Goal: Transaction & Acquisition: Purchase product/service

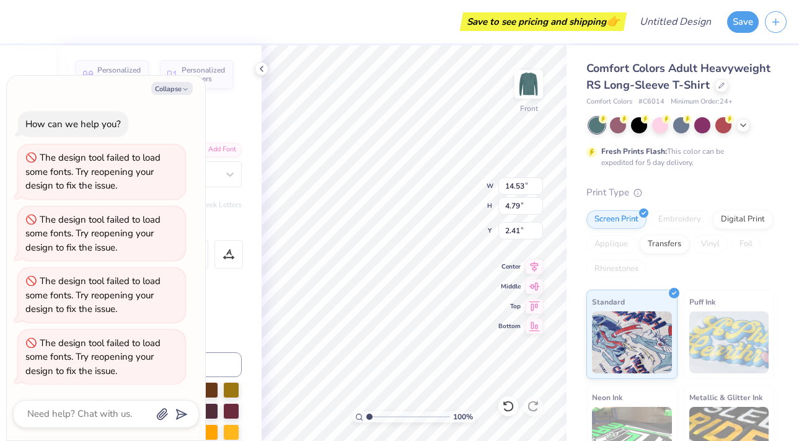
scroll to position [1, 1]
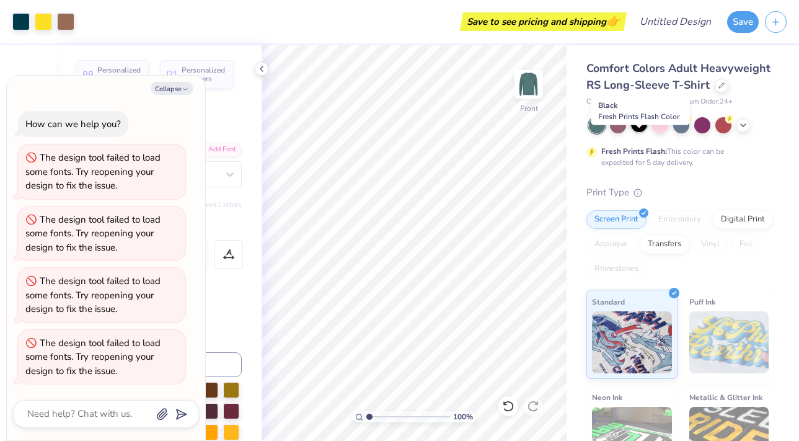
click at [644, 132] on div at bounding box center [639, 124] width 16 height 16
click at [746, 129] on icon at bounding box center [743, 124] width 10 height 10
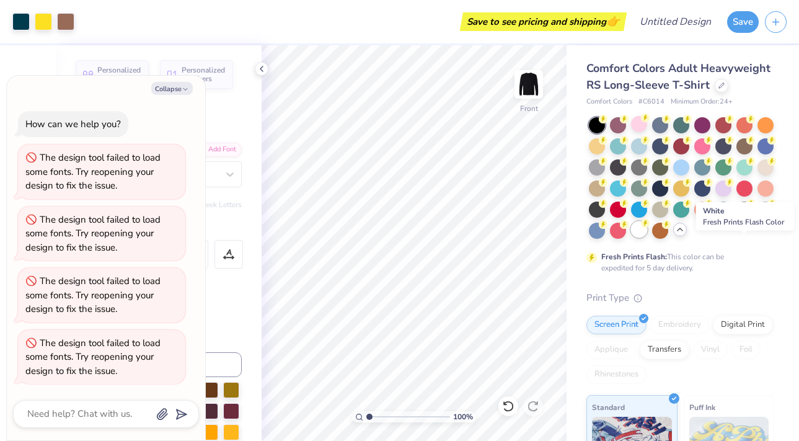
click at [647, 237] on div at bounding box center [639, 229] width 16 height 16
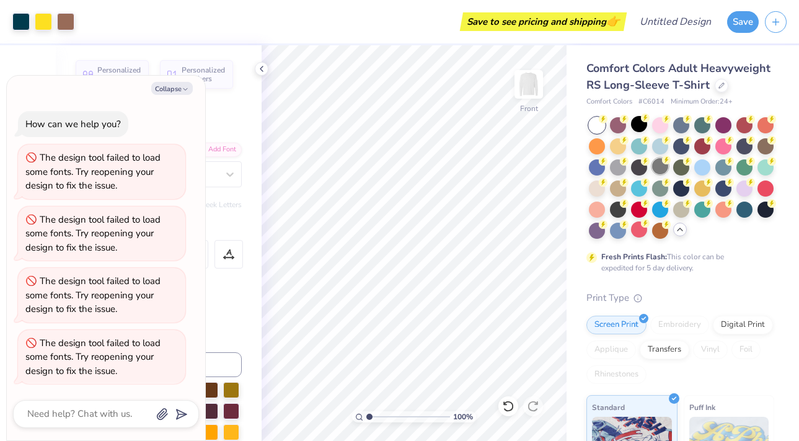
click at [668, 174] on div at bounding box center [660, 166] width 16 height 16
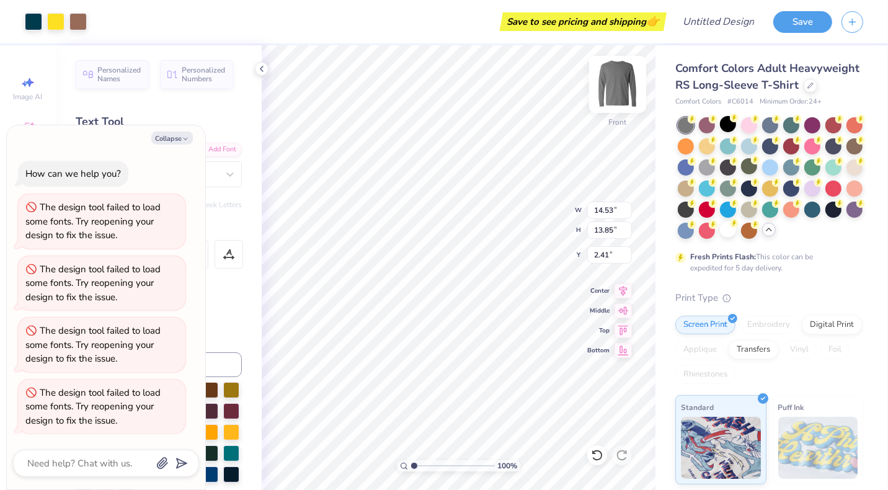
type textarea "x"
type input "11.10"
type input "10.58"
type input "5.68"
type textarea "x"
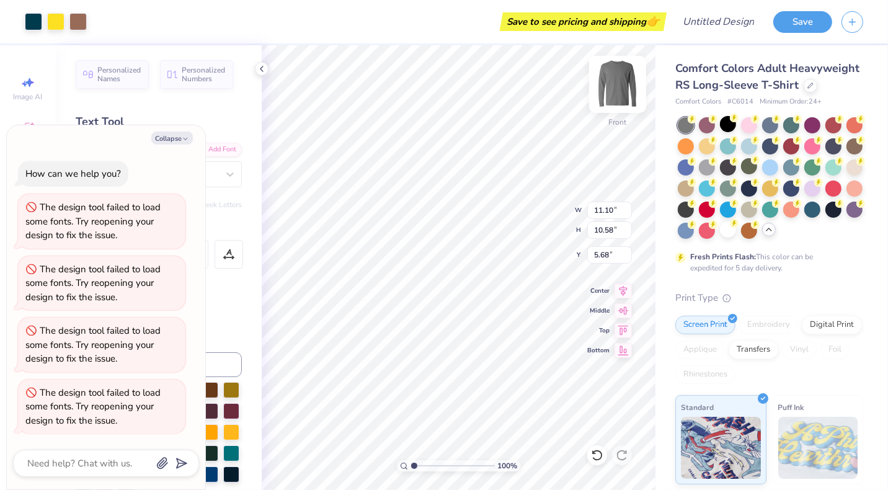
type input "4.93"
type textarea "x"
drag, startPoint x: 412, startPoint y: 467, endPoint x: 419, endPoint y: 475, distance: 10.6
type input "1.65"
click at [419, 440] on input "range" at bounding box center [453, 465] width 84 height 11
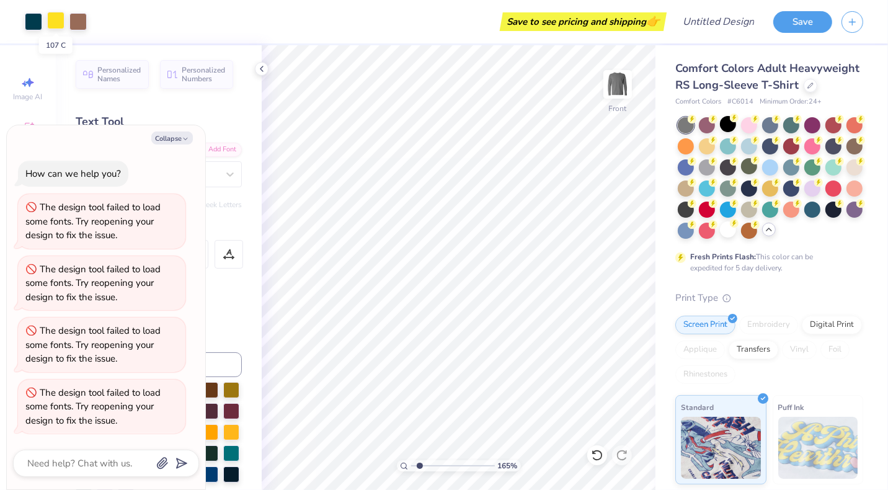
click at [55, 22] on div at bounding box center [55, 20] width 17 height 17
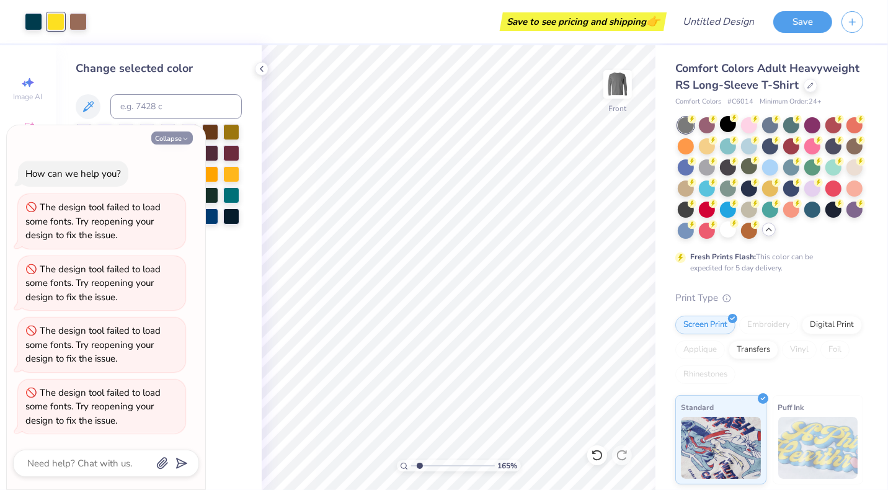
click at [181, 138] on button "Collapse" at bounding box center [172, 137] width 42 height 13
type textarea "x"
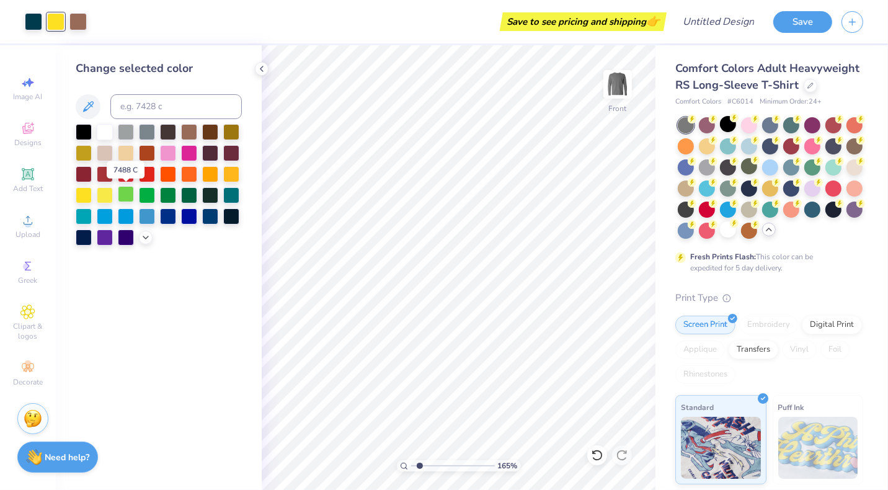
click at [127, 198] on div at bounding box center [126, 194] width 16 height 16
click at [32, 25] on div at bounding box center [33, 20] width 17 height 17
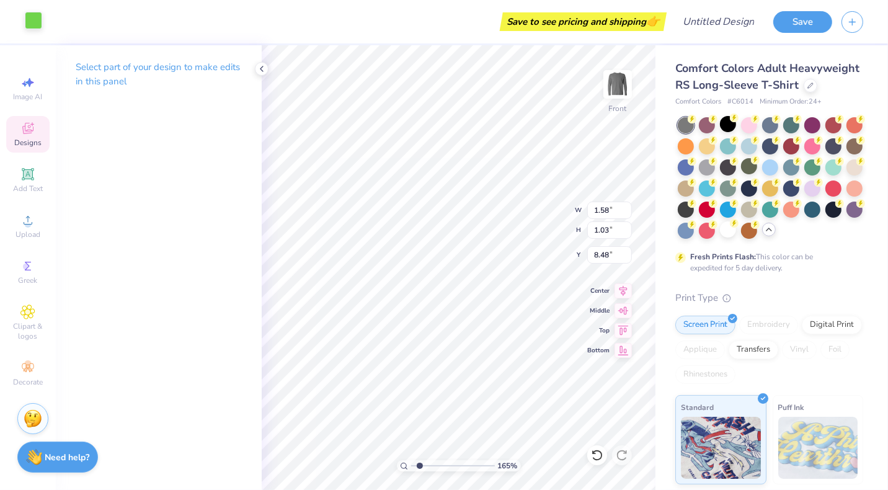
click at [37, 26] on div at bounding box center [33, 20] width 17 height 17
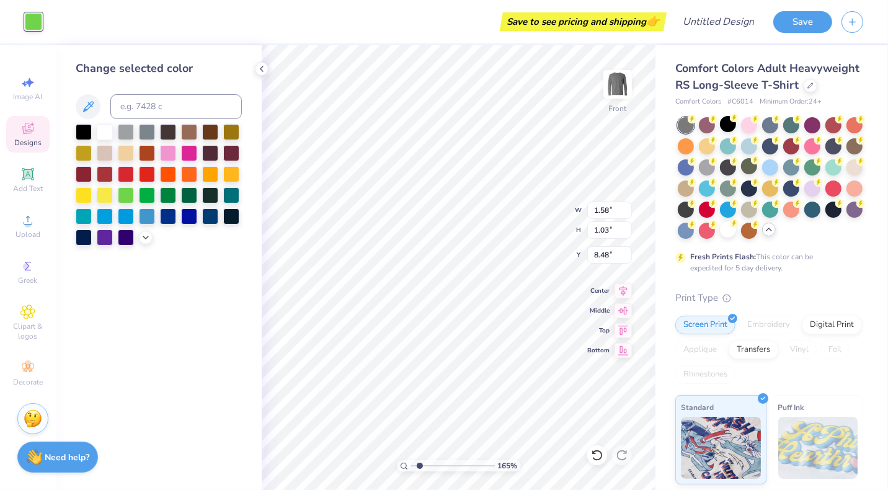
type input "11.10"
type input "3.66"
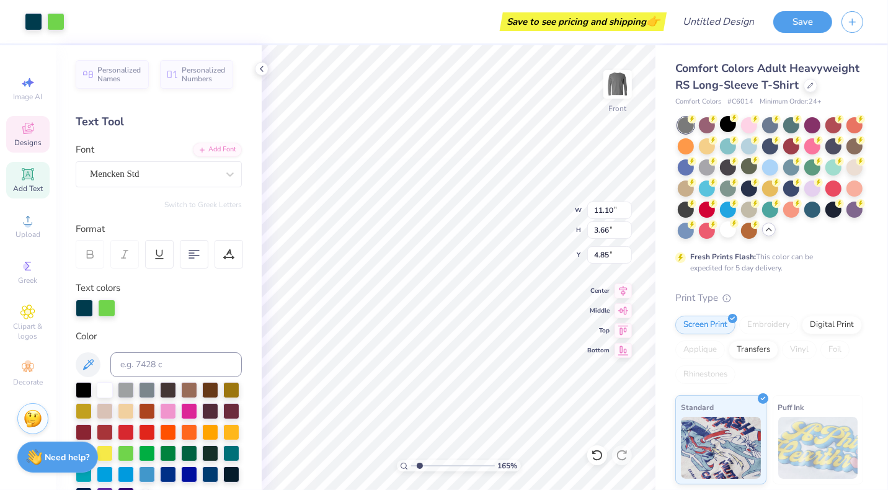
type input "4.82"
type input "1.58"
type input "1.03"
type input "8.48"
click at [129, 360] on input at bounding box center [175, 364] width 131 height 25
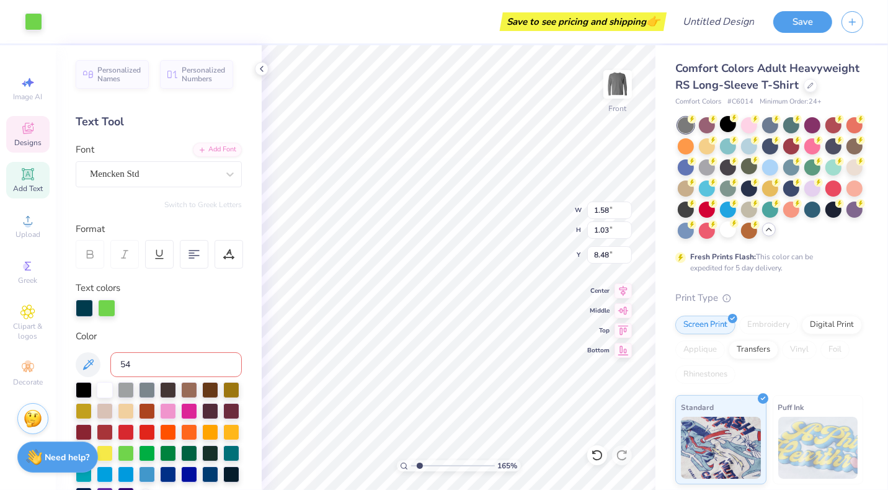
type input "548"
click at [151, 324] on div "Personalized Names Personalized Numbers Text Tool Add Font Font Mencken Std Swi…" at bounding box center [159, 267] width 206 height 444
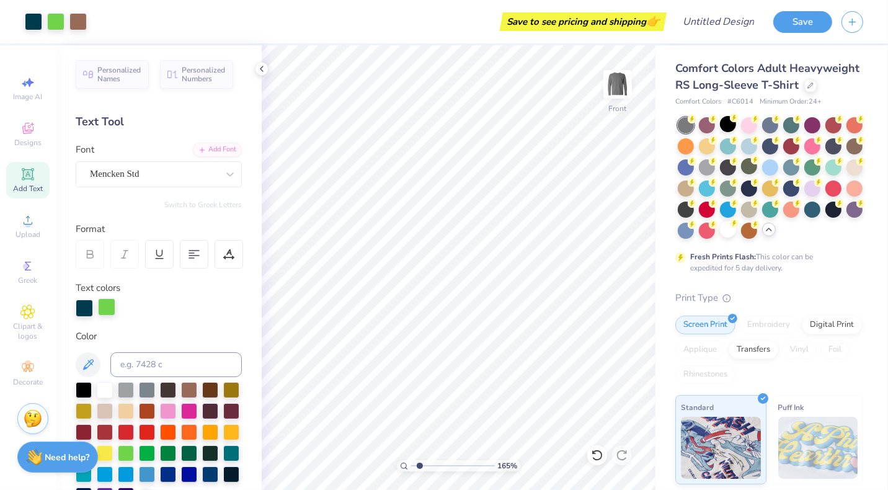
click at [104, 298] on div at bounding box center [106, 306] width 17 height 17
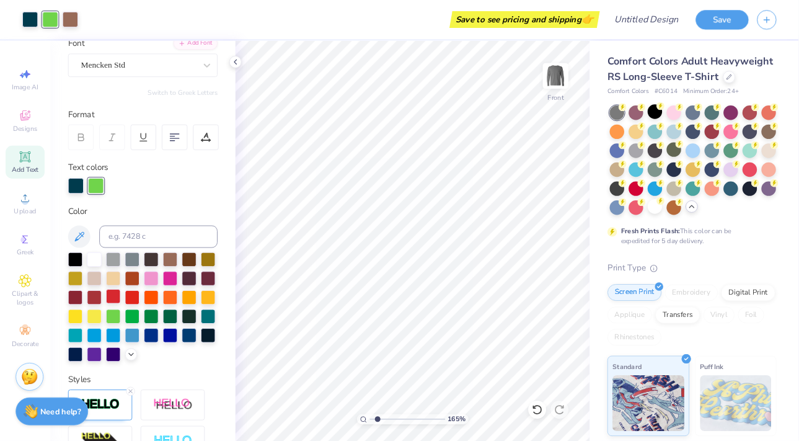
scroll to position [103, 0]
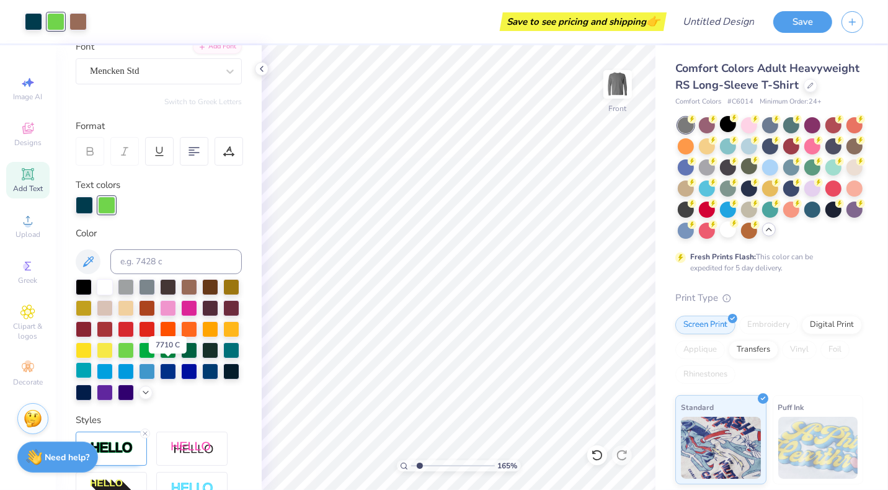
click at [92, 369] on div at bounding box center [84, 370] width 16 height 16
click at [203, 422] on div "Personalized Names Personalized Numbers Text Tool Add Font Font Mencken Std Swi…" at bounding box center [159, 267] width 206 height 444
click at [757, 216] on div at bounding box center [749, 208] width 16 height 16
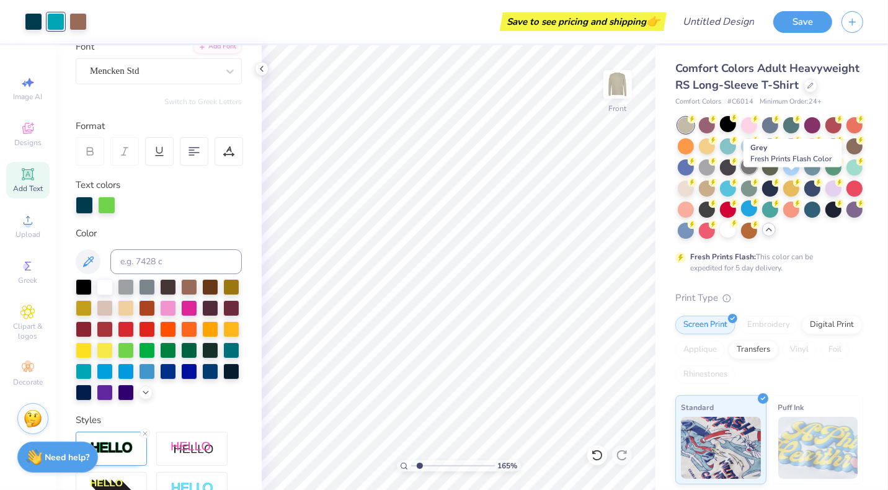
click at [757, 174] on div at bounding box center [749, 166] width 16 height 16
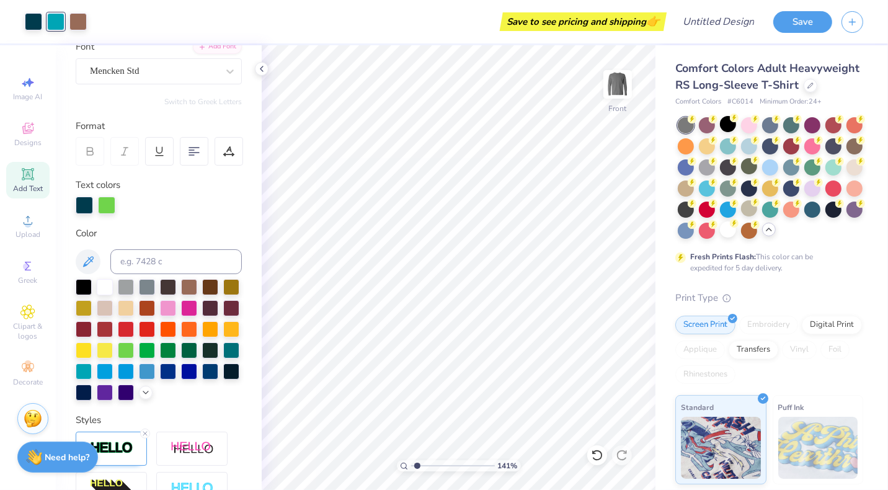
click at [417, 440] on input "range" at bounding box center [453, 465] width 84 height 11
click at [715, 174] on div at bounding box center [707, 166] width 16 height 16
type input "1.1"
click at [414, 440] on input "range" at bounding box center [453, 465] width 84 height 11
click at [139, 378] on div at bounding box center [147, 370] width 16 height 16
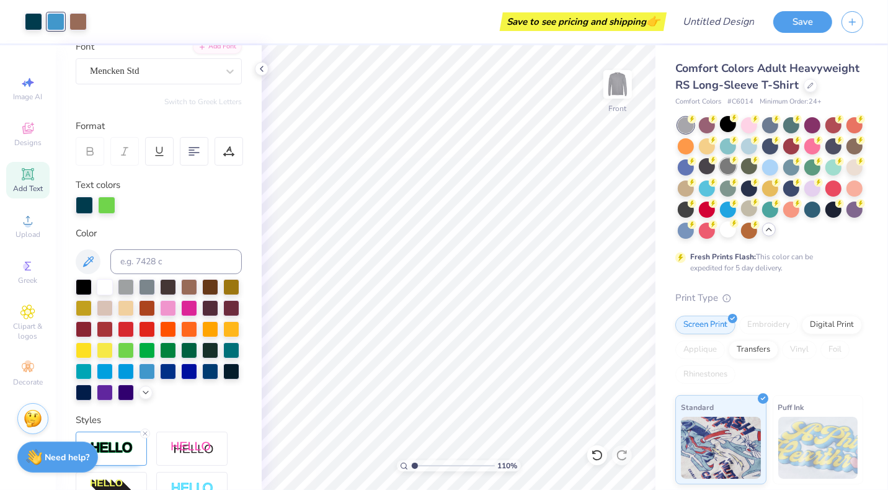
click at [736, 174] on div at bounding box center [728, 166] width 16 height 16
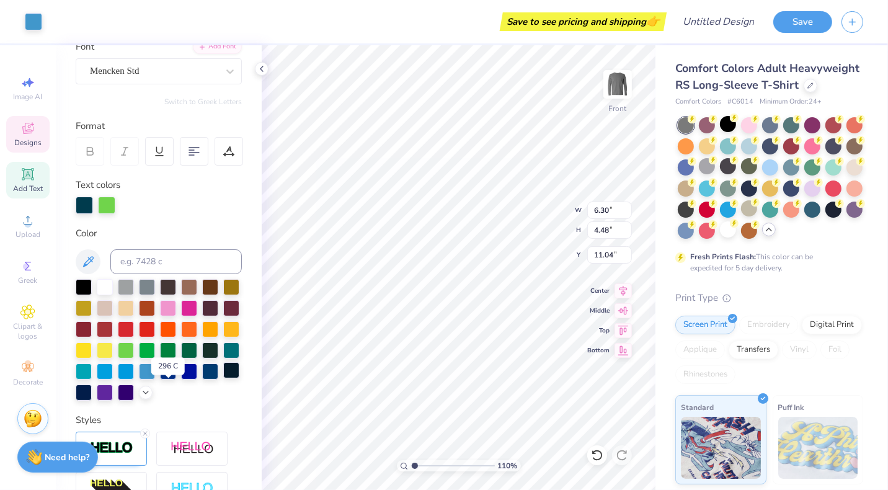
click at [223, 378] on div at bounding box center [231, 370] width 16 height 16
click at [202, 378] on div at bounding box center [210, 370] width 16 height 16
type input "7.04"
type input "8.48"
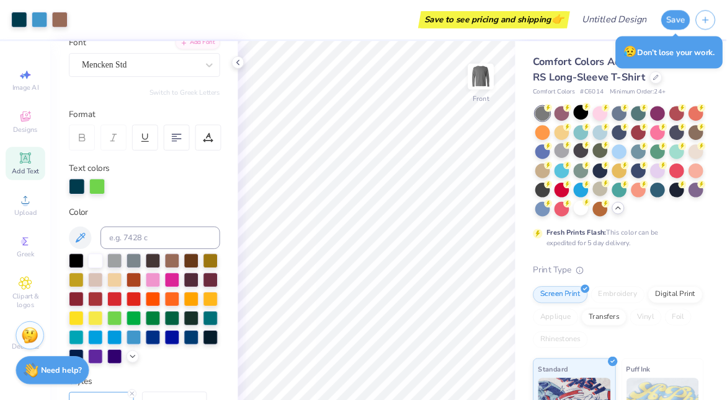
scroll to position [104, 0]
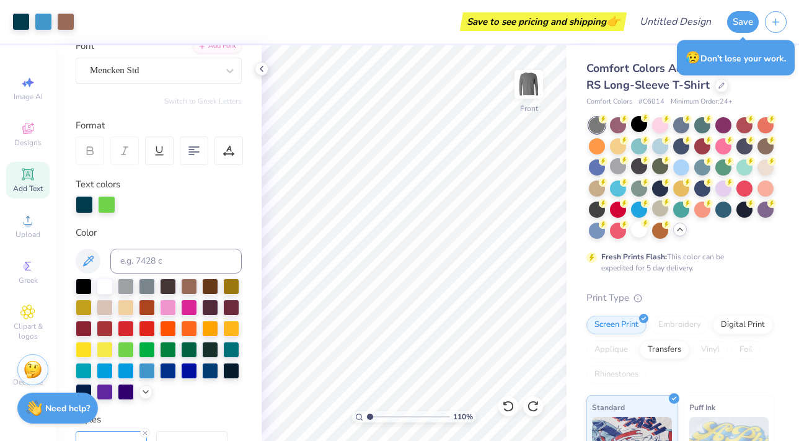
type input "1"
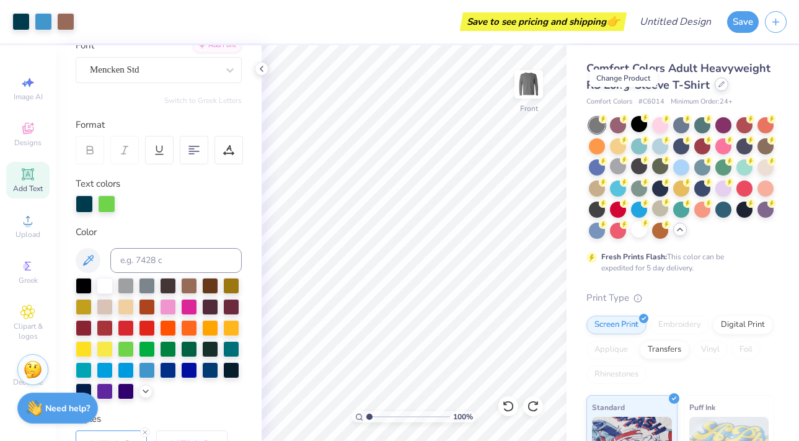
click at [718, 87] on icon at bounding box center [721, 84] width 6 height 6
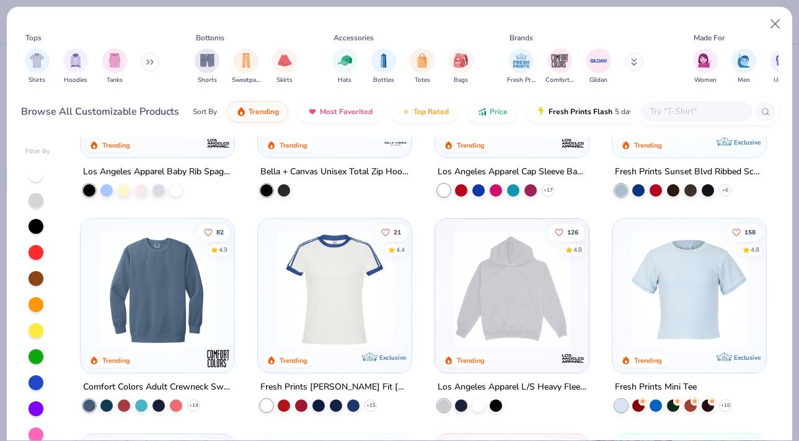
scroll to position [1160, 0]
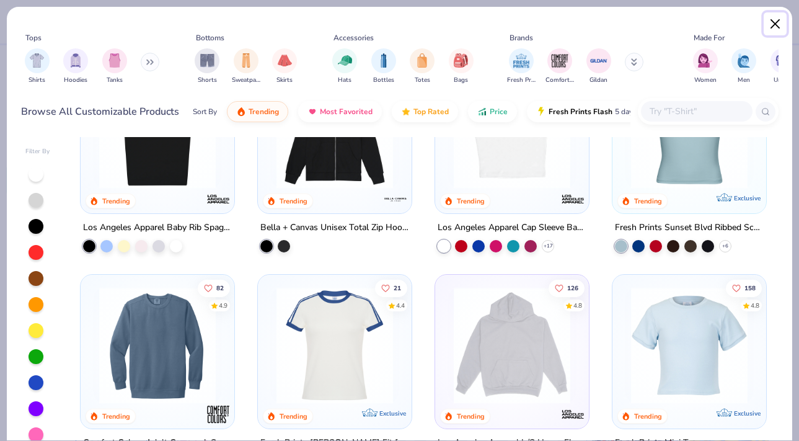
click at [775, 27] on button "Close" at bounding box center [776, 24] width 24 height 24
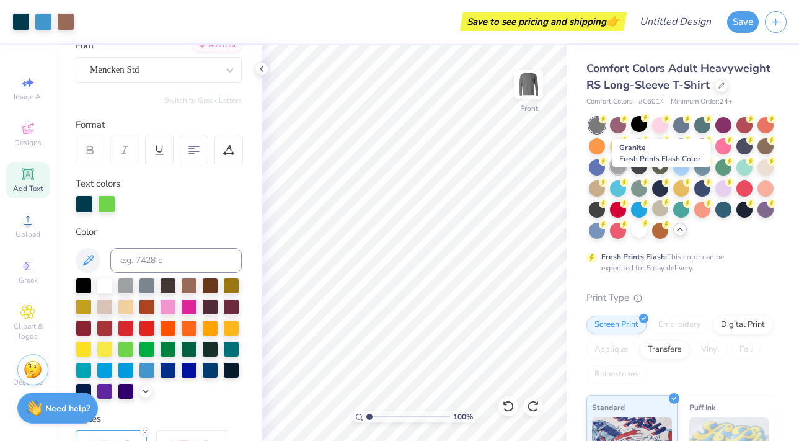
click at [626, 174] on div at bounding box center [618, 166] width 16 height 16
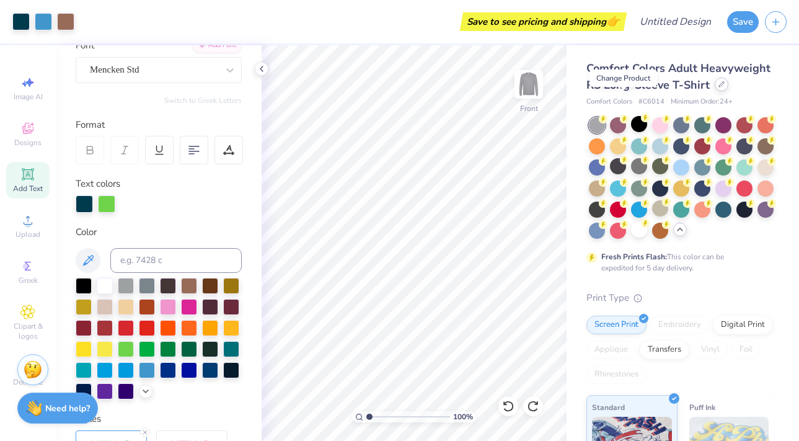
click at [715, 91] on div at bounding box center [722, 84] width 14 height 14
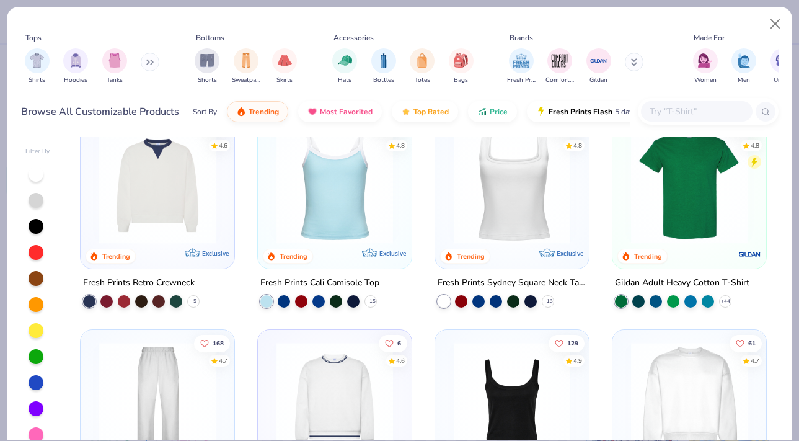
scroll to position [254, 0]
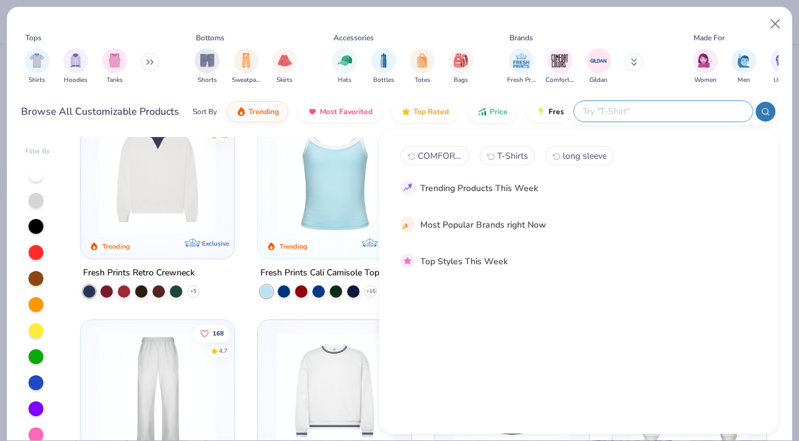
click at [674, 105] on input "text" at bounding box center [662, 111] width 162 height 14
type input "long sleeve"
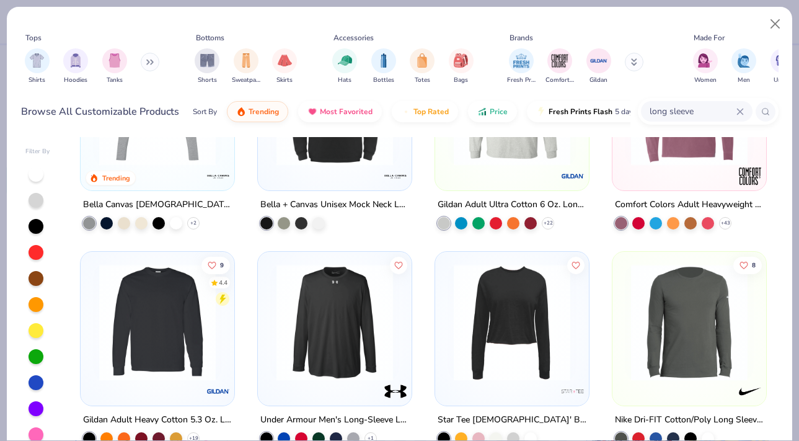
scroll to position [12, 0]
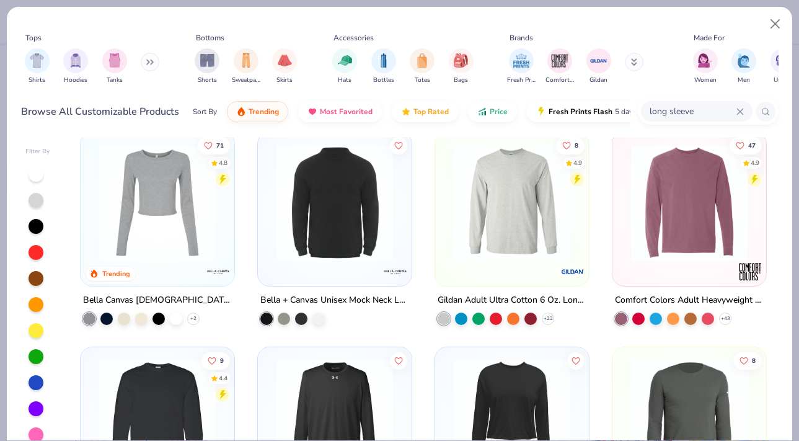
click at [485, 210] on img at bounding box center [512, 202] width 129 height 117
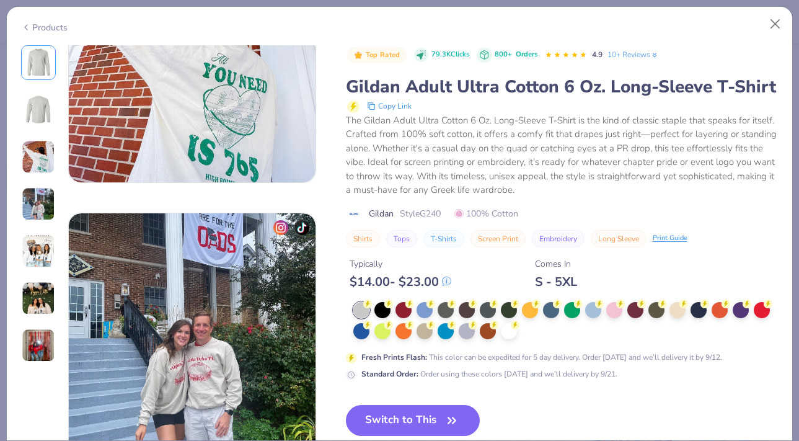
scroll to position [681, 0]
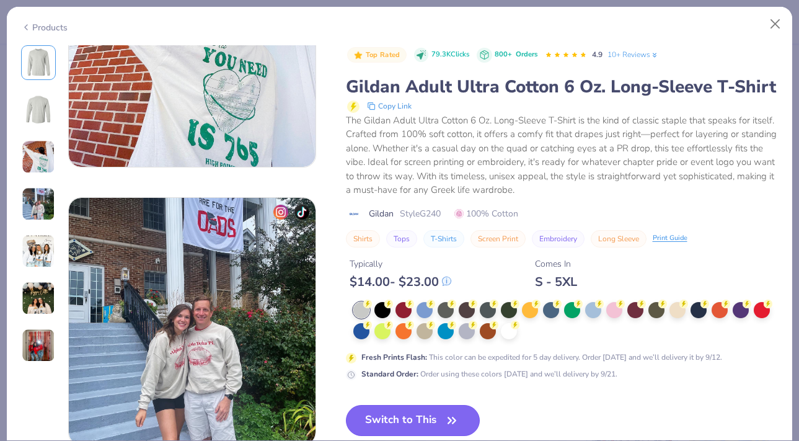
click at [456, 429] on button "Switch to This" at bounding box center [413, 420] width 135 height 31
click at [448, 429] on button "Switch to This" at bounding box center [413, 420] width 135 height 31
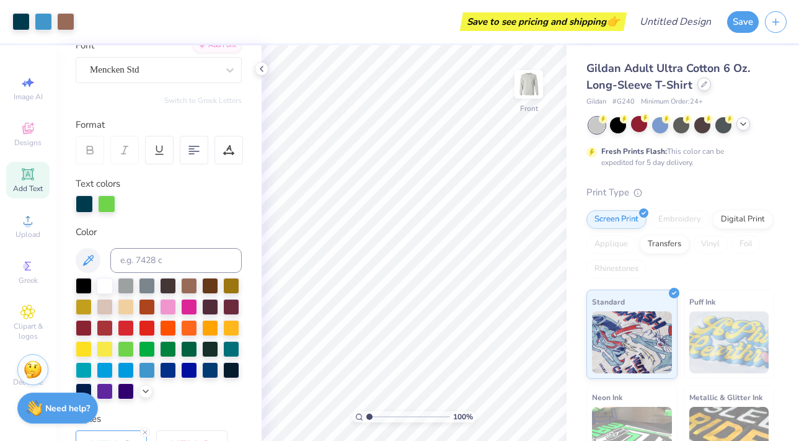
click at [698, 87] on div at bounding box center [704, 84] width 14 height 14
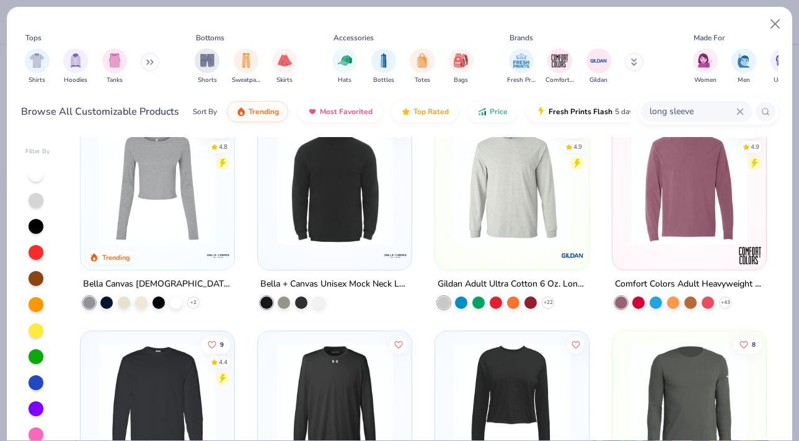
scroll to position [30, 0]
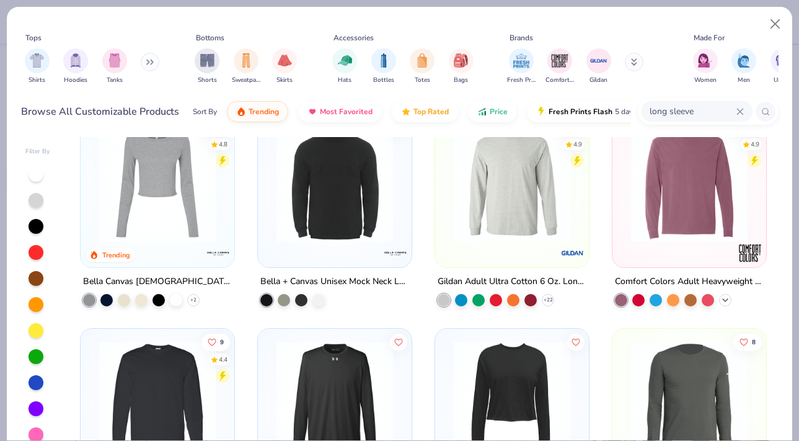
click at [720, 296] on icon at bounding box center [725, 300] width 10 height 10
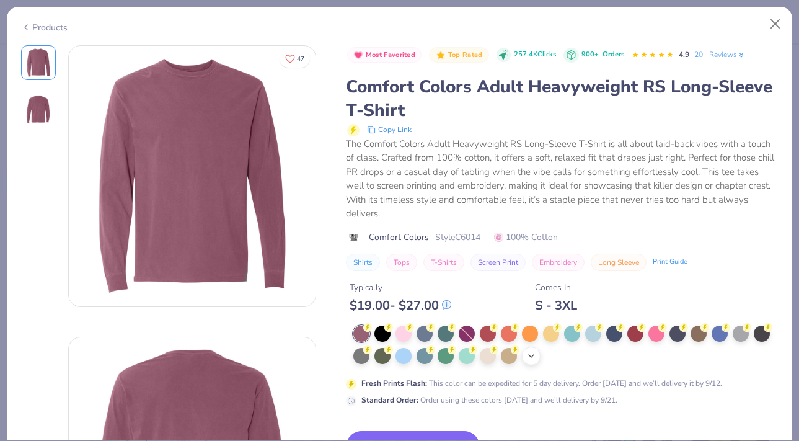
click at [536, 360] on icon at bounding box center [531, 356] width 10 height 10
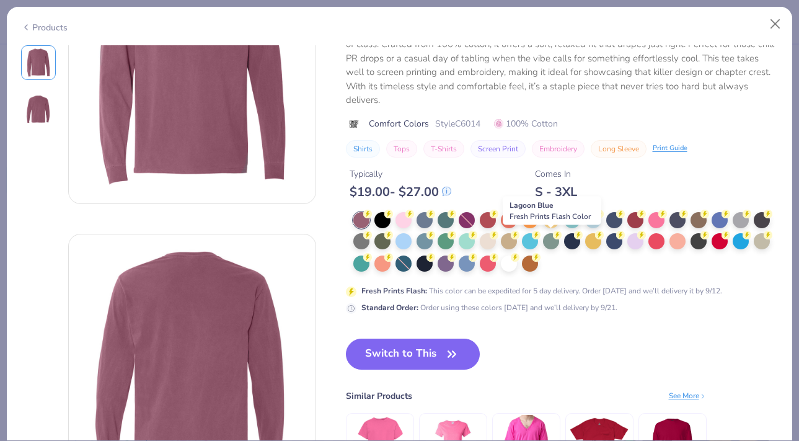
scroll to position [114, 0]
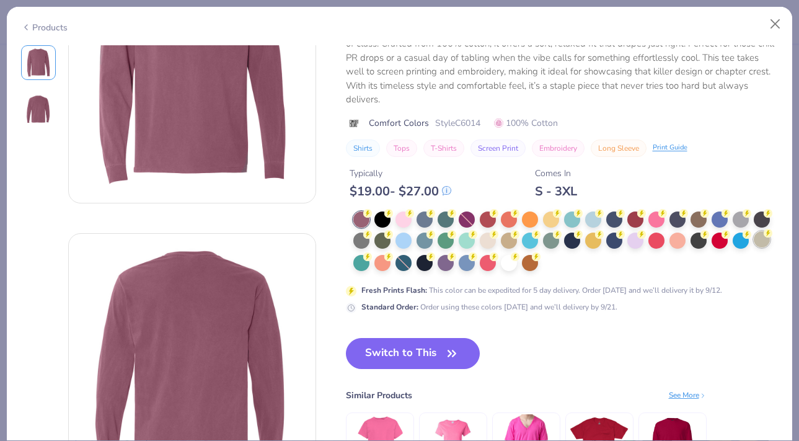
click at [754, 247] on div at bounding box center [762, 239] width 16 height 16
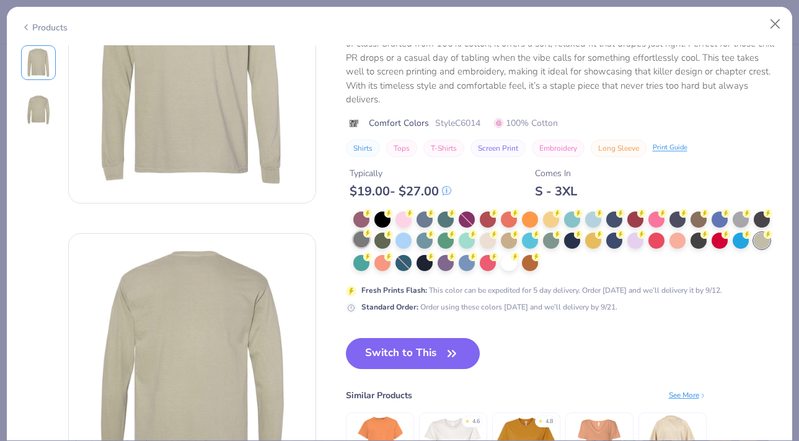
click at [369, 242] on div at bounding box center [361, 239] width 16 height 16
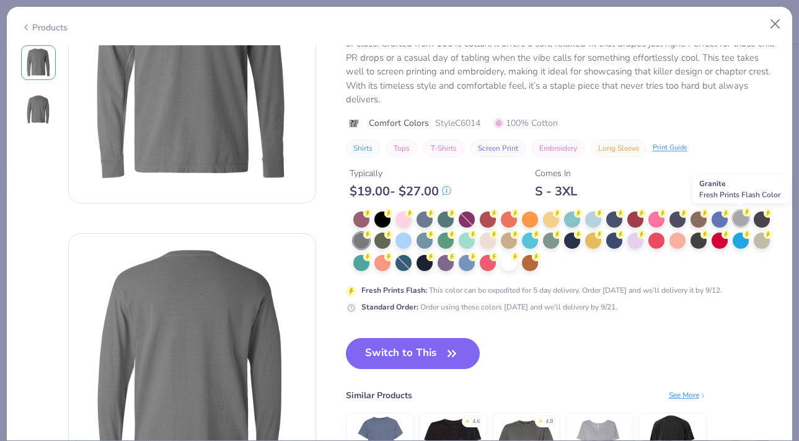
click at [741, 220] on div at bounding box center [741, 218] width 16 height 16
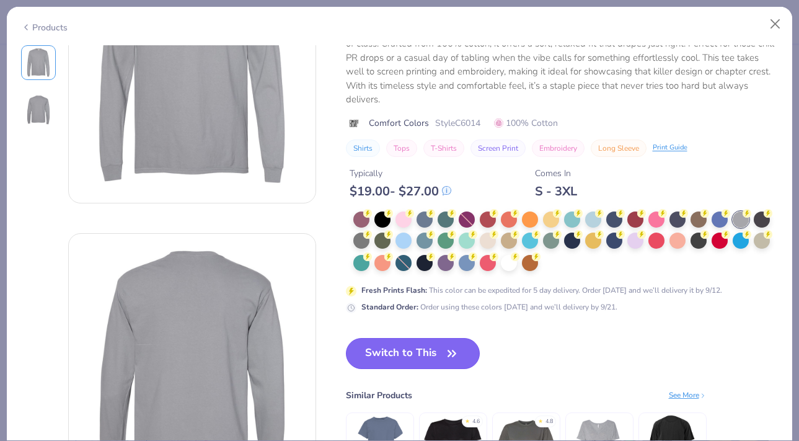
click at [438, 349] on button "Switch to This" at bounding box center [413, 353] width 135 height 31
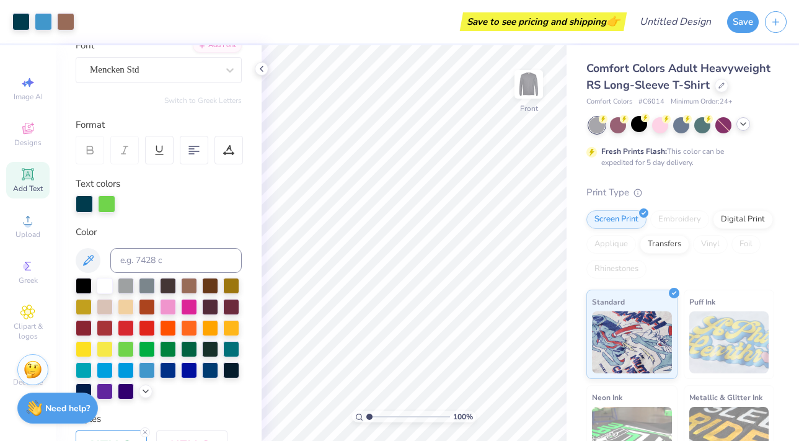
click at [736, 133] on div at bounding box center [681, 125] width 185 height 16
click at [744, 129] on icon at bounding box center [743, 124] width 10 height 10
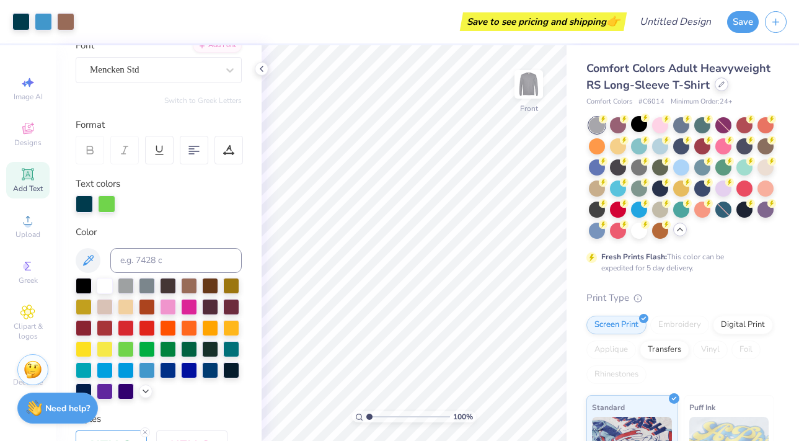
click at [718, 87] on icon at bounding box center [721, 84] width 6 height 6
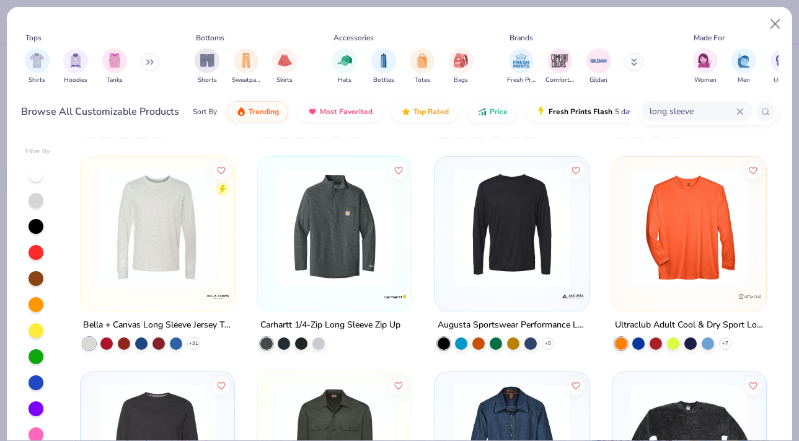
scroll to position [848, 0]
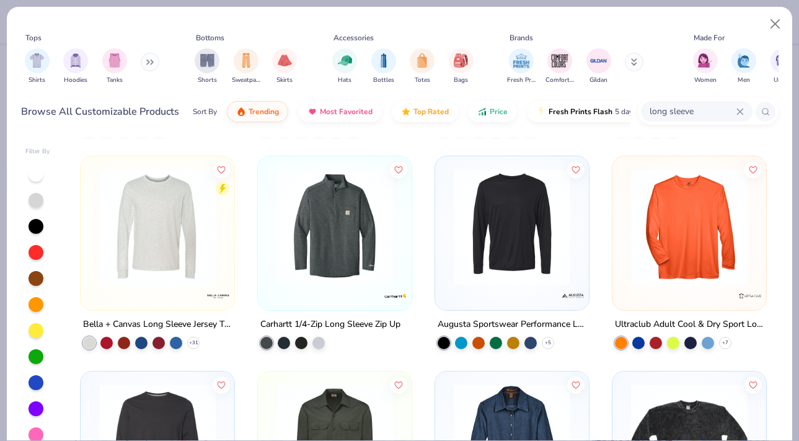
click at [183, 219] on img at bounding box center [157, 227] width 129 height 117
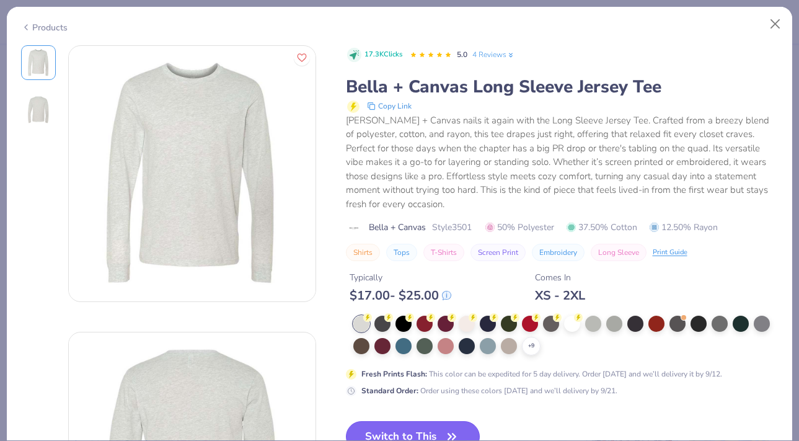
click at [412, 423] on button "Switch to This" at bounding box center [413, 436] width 135 height 31
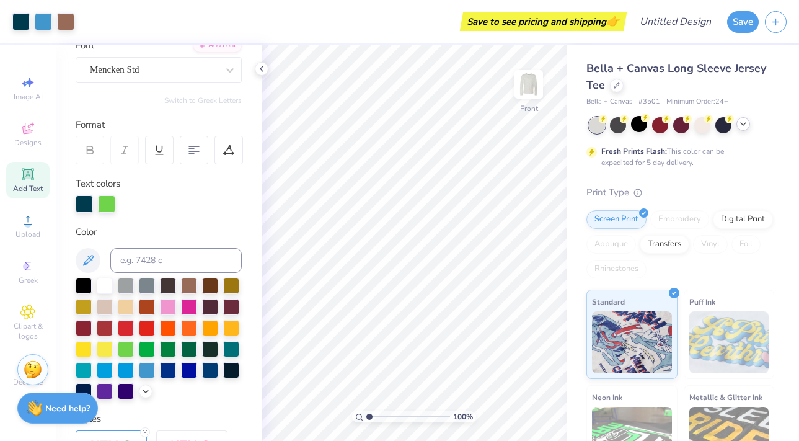
click at [743, 125] on icon at bounding box center [743, 124] width 10 height 10
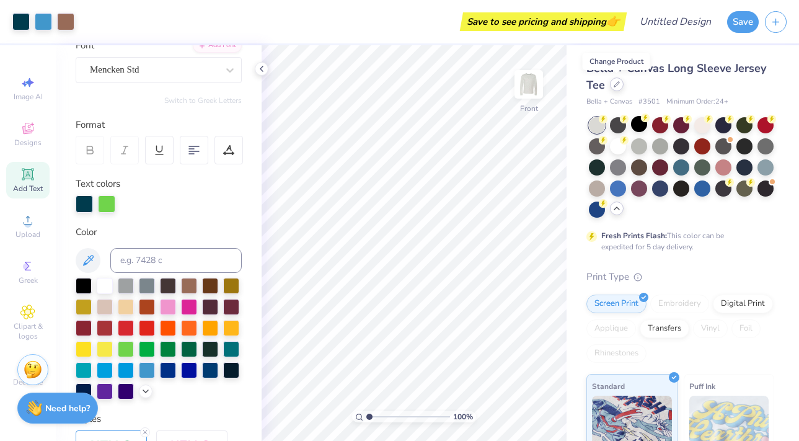
click at [612, 86] on div at bounding box center [617, 84] width 14 height 14
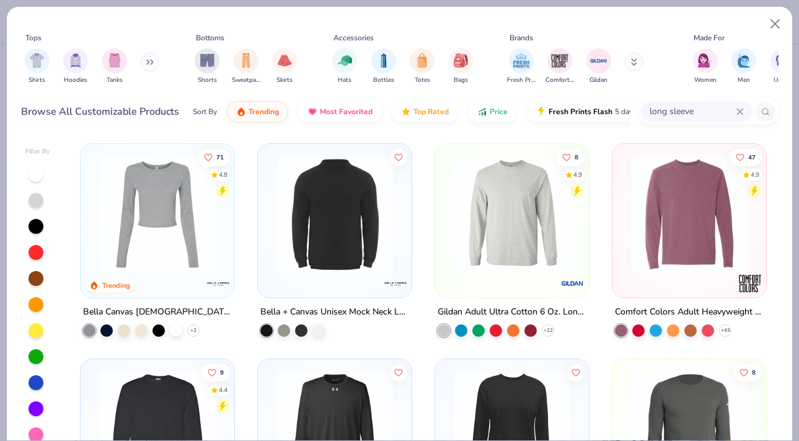
click at [707, 224] on img at bounding box center [689, 214] width 129 height 117
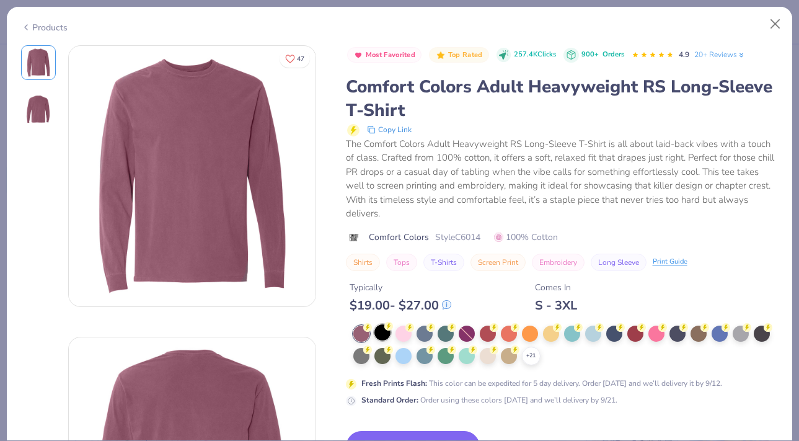
click at [381, 330] on div at bounding box center [382, 332] width 16 height 16
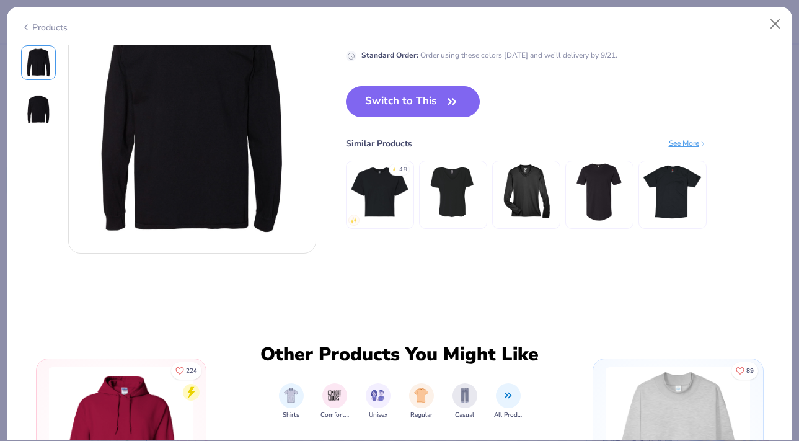
scroll to position [356, 0]
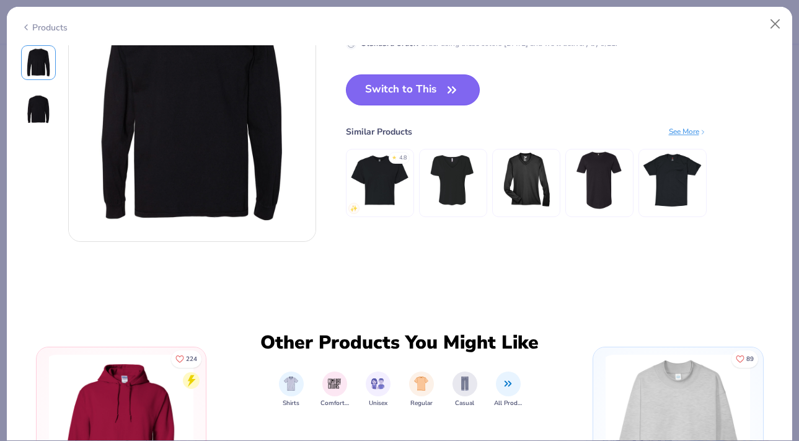
drag, startPoint x: 412, startPoint y: 90, endPoint x: 431, endPoint y: 75, distance: 24.3
click at [412, 90] on button "Switch to This" at bounding box center [413, 89] width 135 height 31
click at [443, 89] on button "Switch to This" at bounding box center [413, 89] width 135 height 31
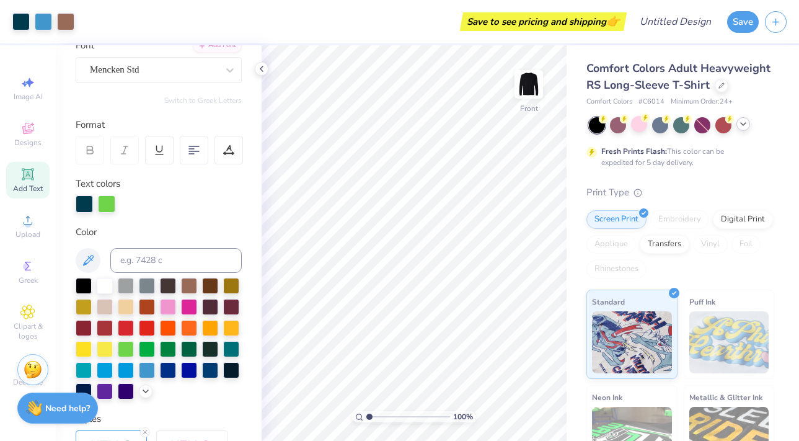
click at [746, 129] on icon at bounding box center [743, 124] width 10 height 10
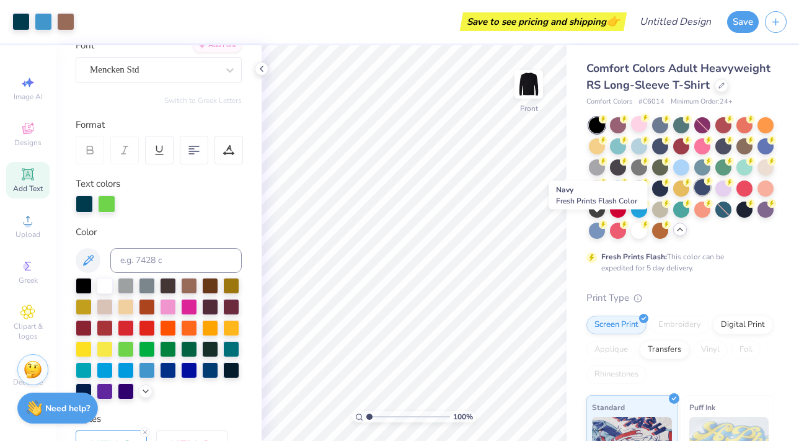
click at [694, 195] on div at bounding box center [702, 187] width 16 height 16
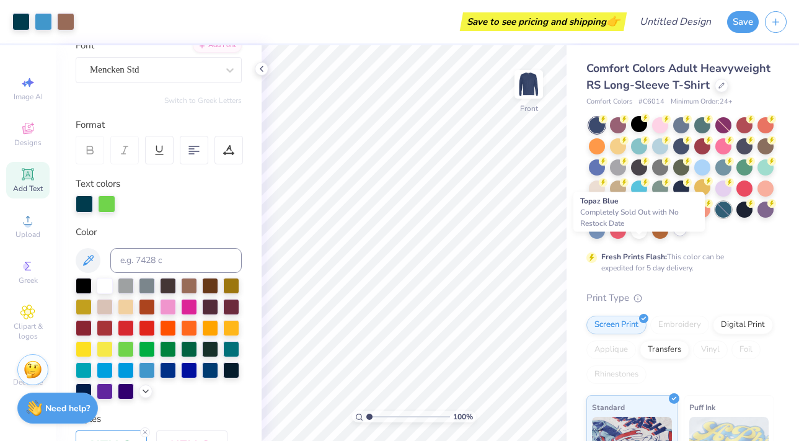
click at [715, 218] on div at bounding box center [723, 209] width 16 height 16
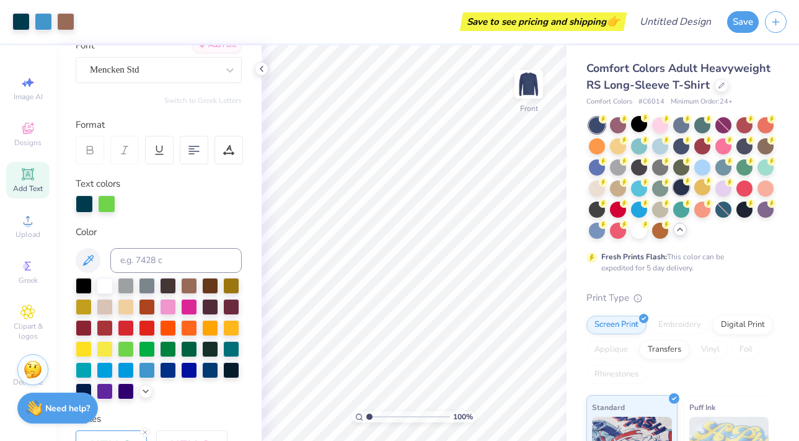
click at [692, 185] on icon at bounding box center [687, 181] width 9 height 9
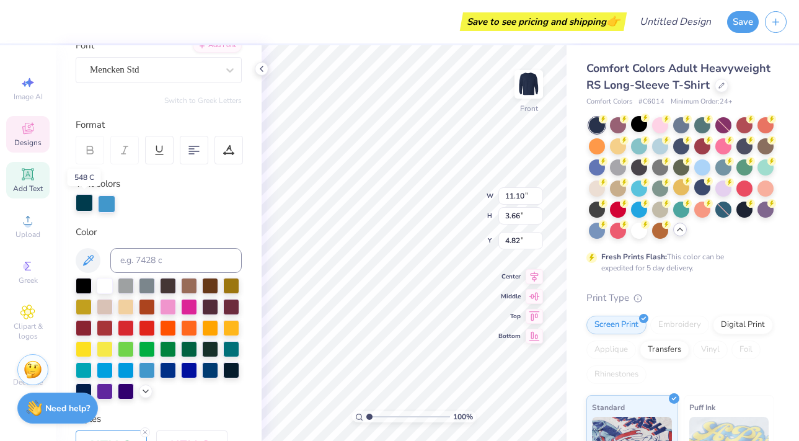
click at [87, 203] on div at bounding box center [84, 202] width 17 height 17
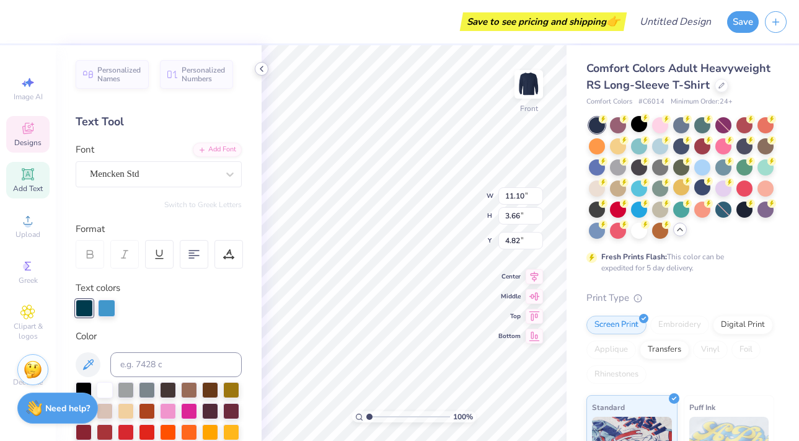
click at [259, 69] on icon at bounding box center [262, 69] width 10 height 10
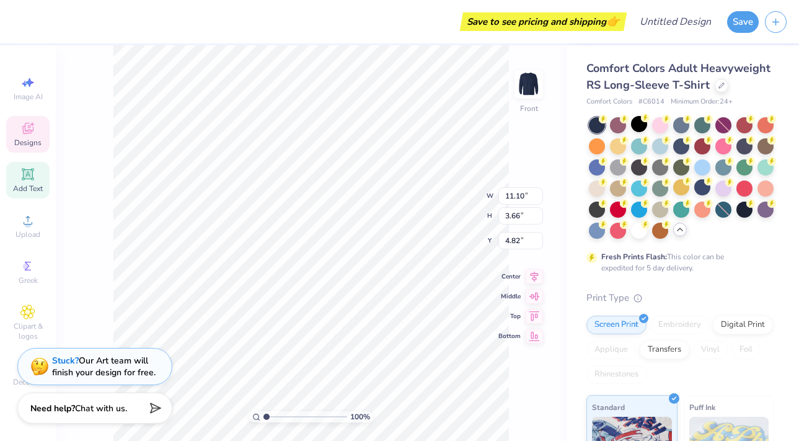
scroll to position [10, 1]
click at [101, 148] on div "100 % Front W 11.10 11.10 " H 3.66 3.66 " Y 4.82 4.82 " Center Middle Top Bottom" at bounding box center [311, 242] width 511 height 395
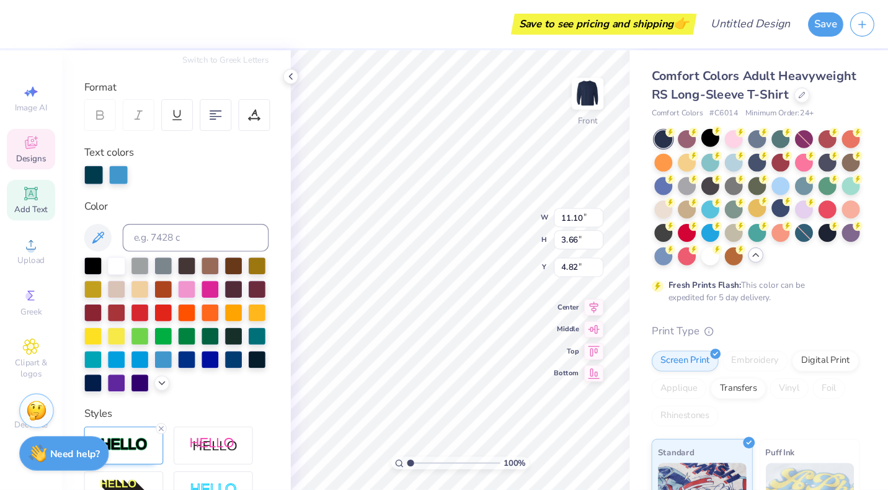
scroll to position [157, 0]
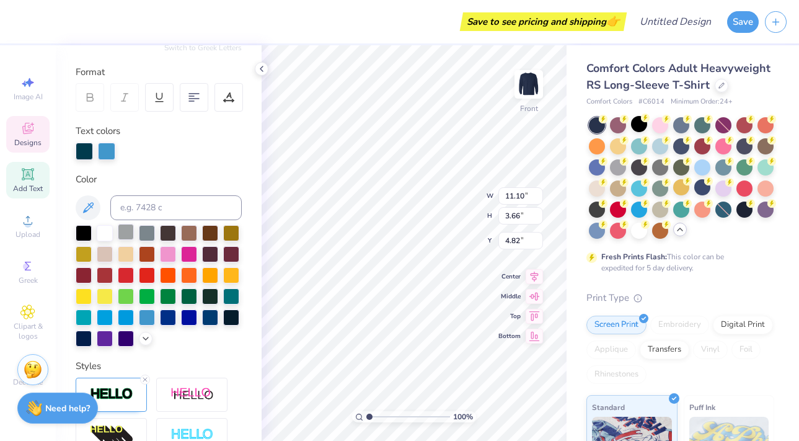
click at [126, 234] on div at bounding box center [126, 232] width 16 height 16
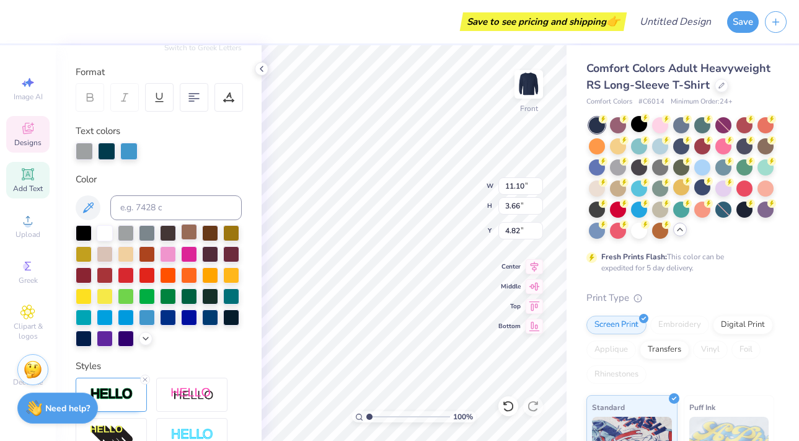
click at [192, 228] on div at bounding box center [189, 232] width 16 height 16
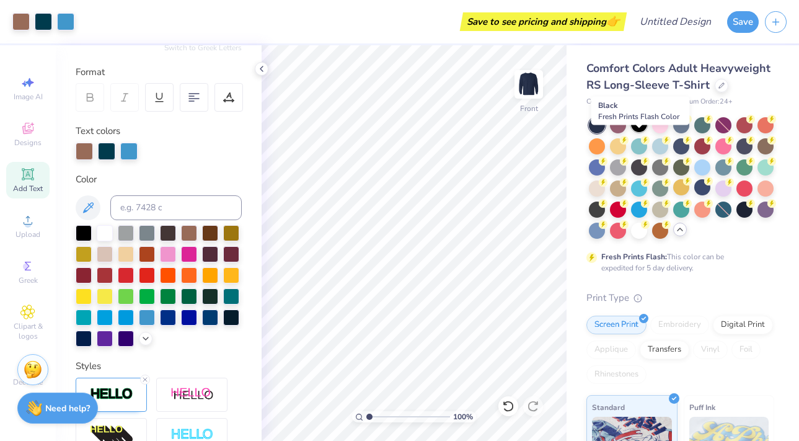
click at [638, 132] on div at bounding box center [639, 124] width 16 height 16
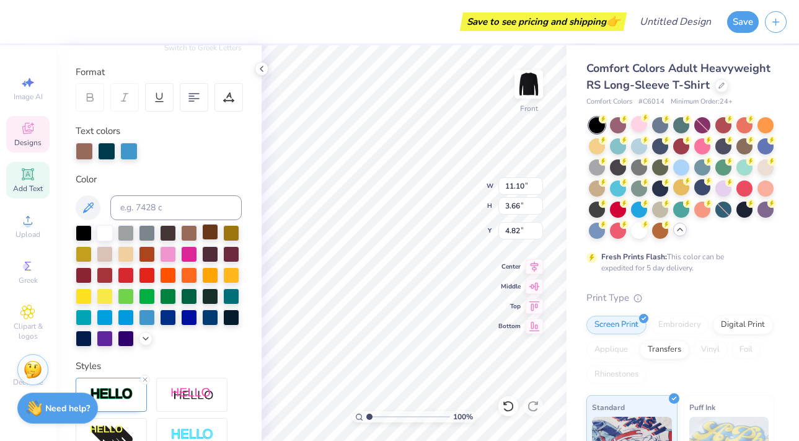
click at [209, 233] on div at bounding box center [210, 232] width 16 height 16
click at [168, 229] on div at bounding box center [168, 232] width 16 height 16
click at [113, 252] on div at bounding box center [105, 253] width 16 height 16
click at [105, 236] on div at bounding box center [105, 232] width 16 height 16
click at [126, 231] on div at bounding box center [126, 232] width 16 height 16
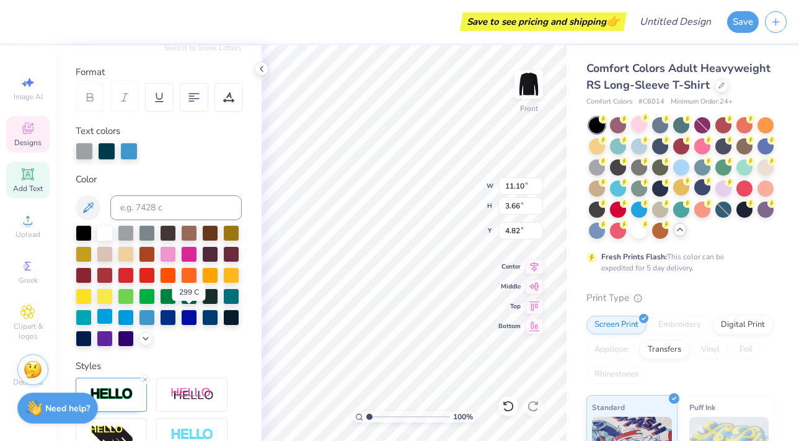
click at [113, 321] on div at bounding box center [105, 316] width 16 height 16
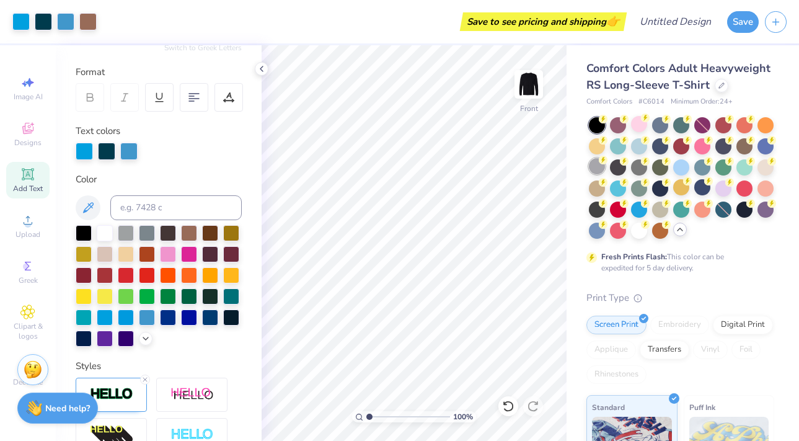
click at [605, 174] on div at bounding box center [597, 166] width 16 height 16
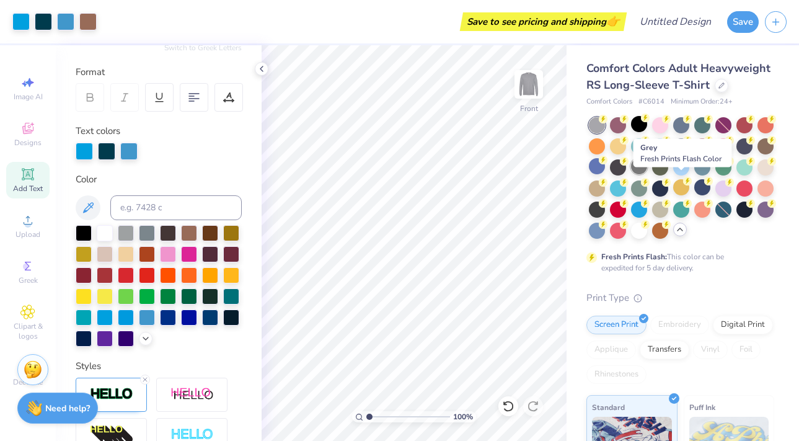
click at [647, 174] on div at bounding box center [639, 166] width 16 height 16
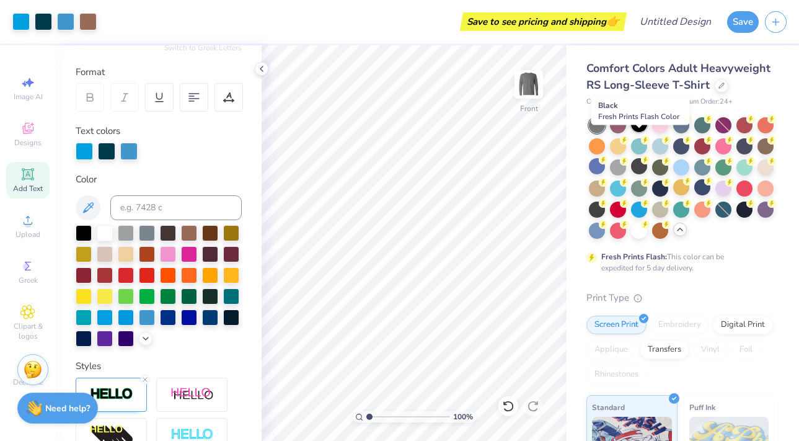
click at [642, 132] on div at bounding box center [639, 124] width 16 height 16
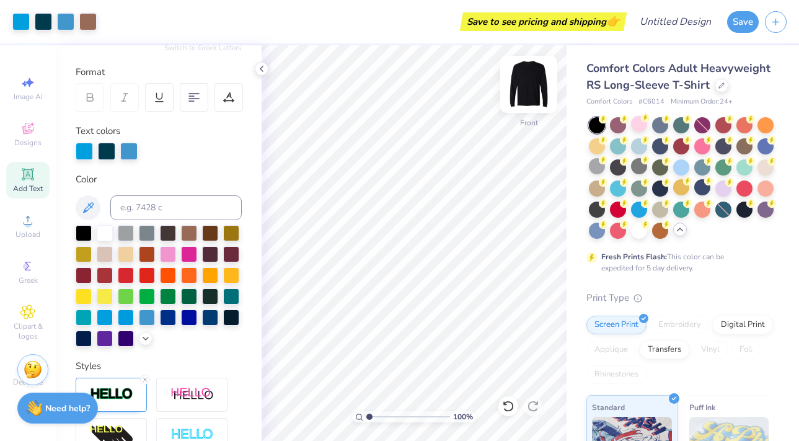
click at [527, 92] on img at bounding box center [529, 85] width 50 height 50
drag, startPoint x: 368, startPoint y: 417, endPoint x: 357, endPoint y: 417, distance: 11.2
click at [366, 417] on input "range" at bounding box center [408, 416] width 84 height 11
click at [262, 68] on icon at bounding box center [262, 69] width 10 height 10
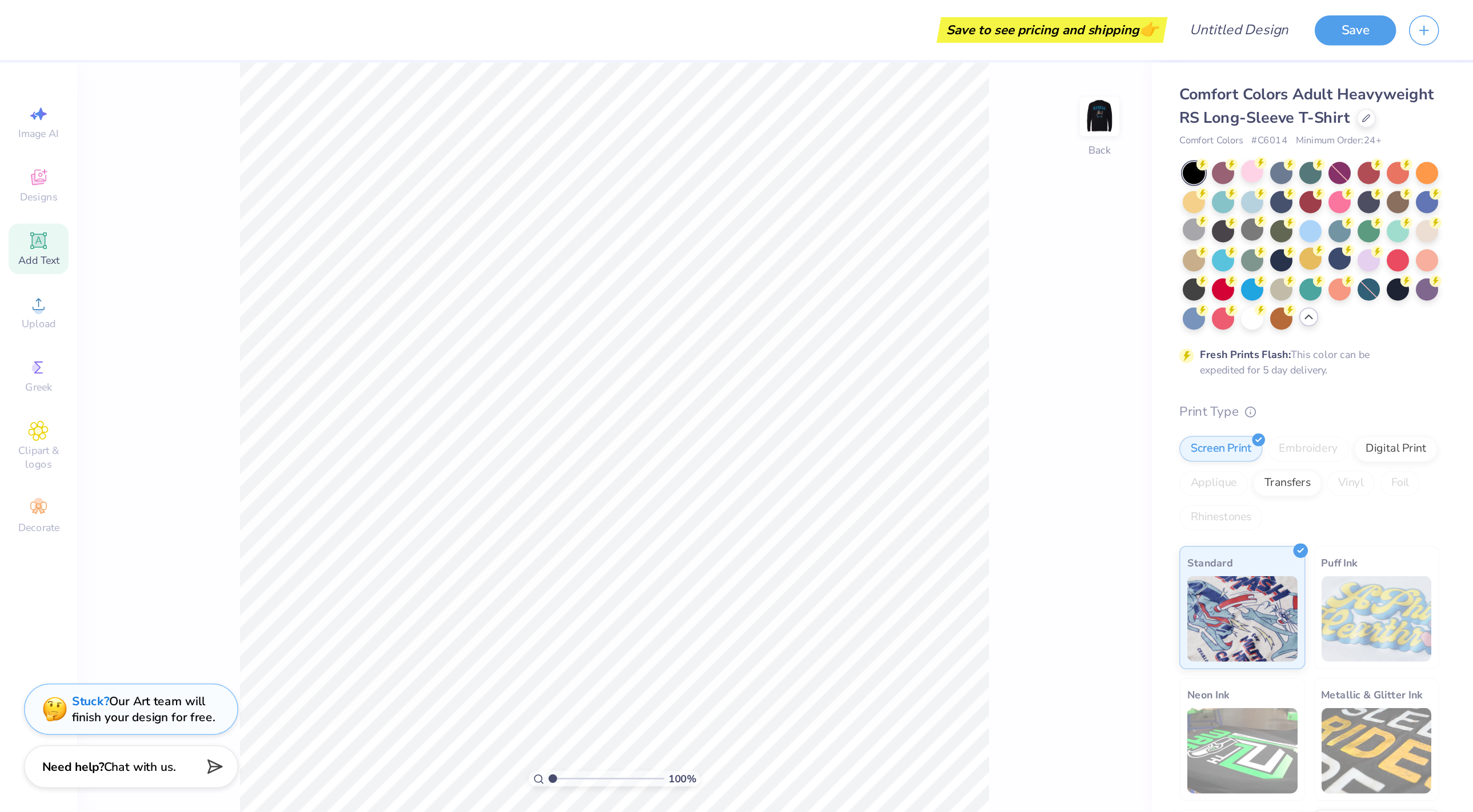
scroll to position [130, 0]
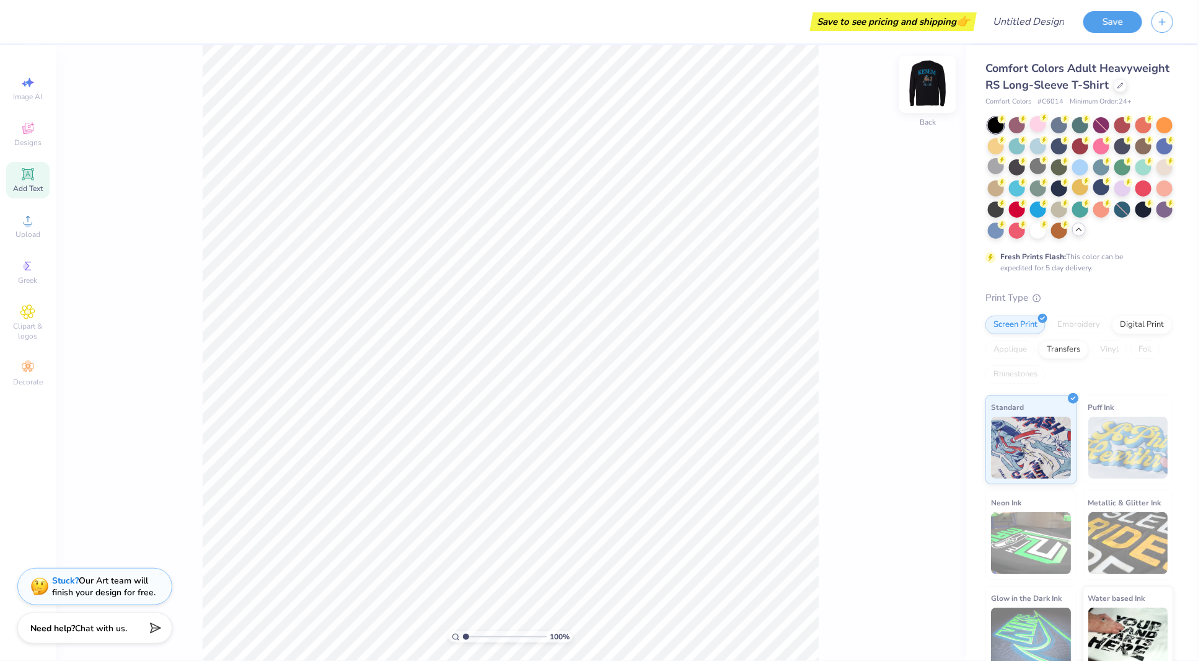
click at [798, 96] on img at bounding box center [928, 85] width 50 height 50
click at [798, 91] on img at bounding box center [928, 85] width 50 height 50
click at [102, 174] on div "100 % Back" at bounding box center [511, 353] width 910 height 616
click at [30, 221] on icon at bounding box center [27, 220] width 15 height 15
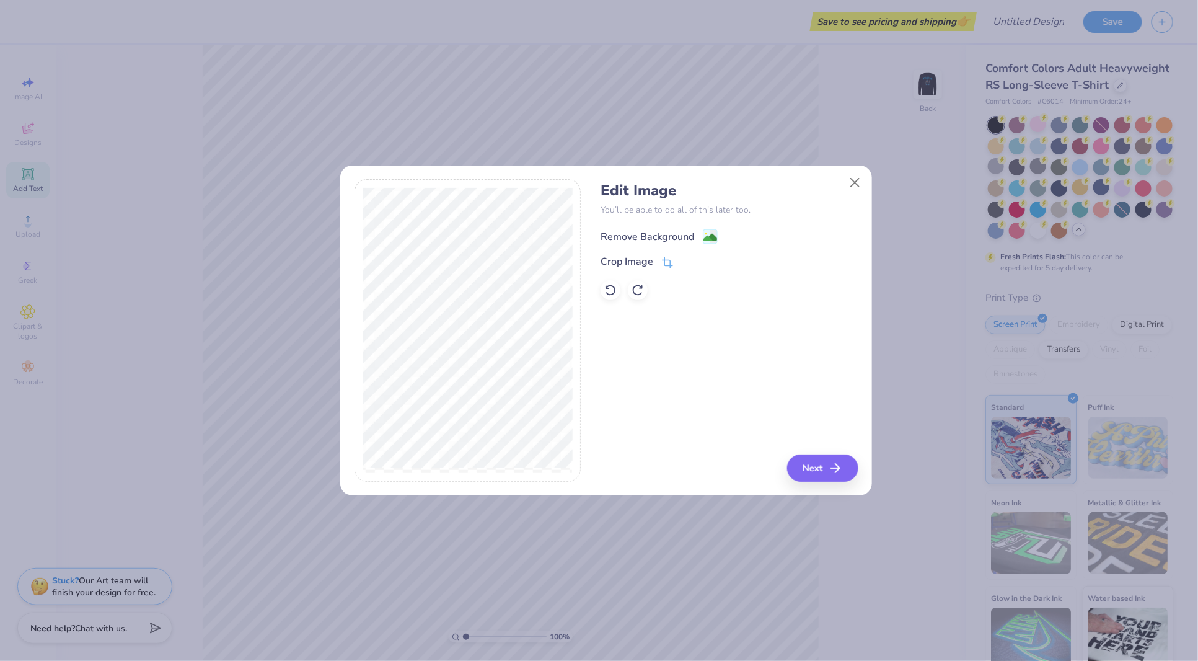
click at [709, 232] on image at bounding box center [711, 238] width 14 height 14
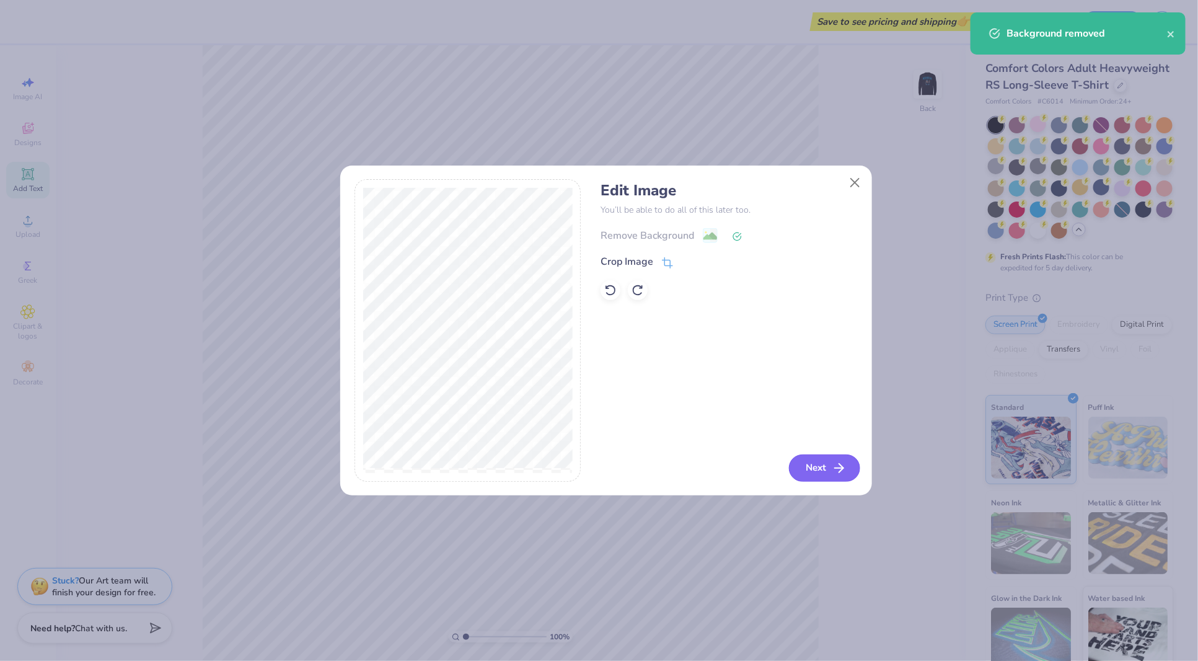
click at [798, 440] on button "Next" at bounding box center [824, 467] width 71 height 27
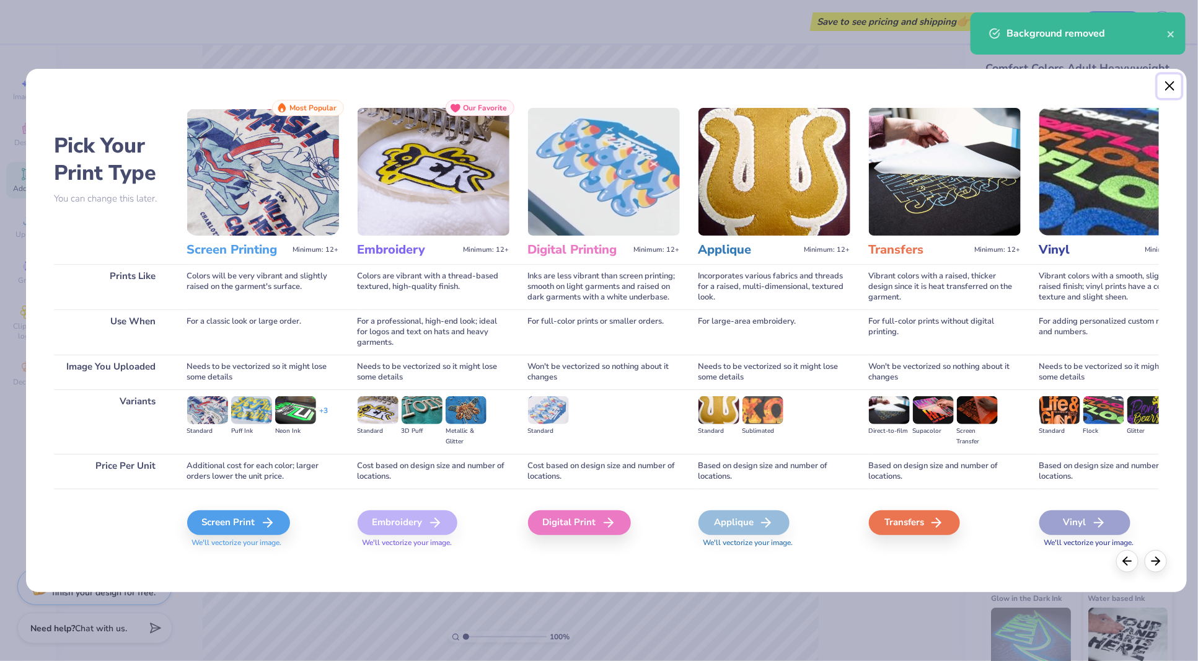
click at [798, 86] on button "Close" at bounding box center [1170, 86] width 24 height 24
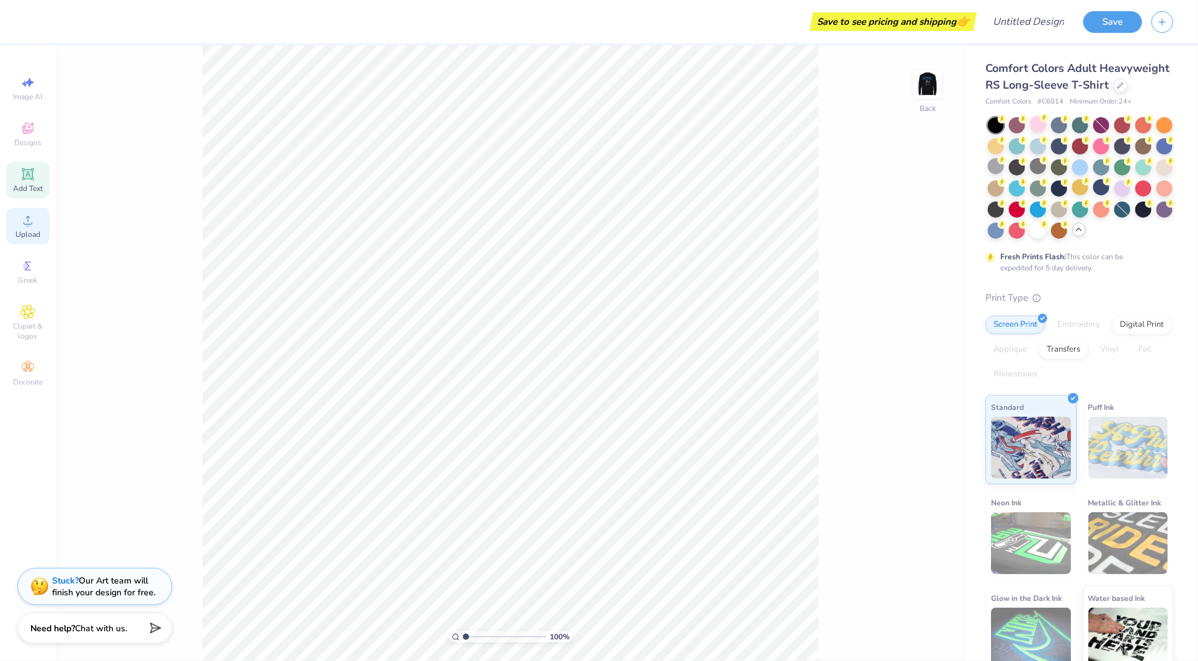
click at [30, 229] on div "Upload" at bounding box center [27, 226] width 43 height 37
type input "1"
click at [798, 78] on img at bounding box center [928, 85] width 50 height 50
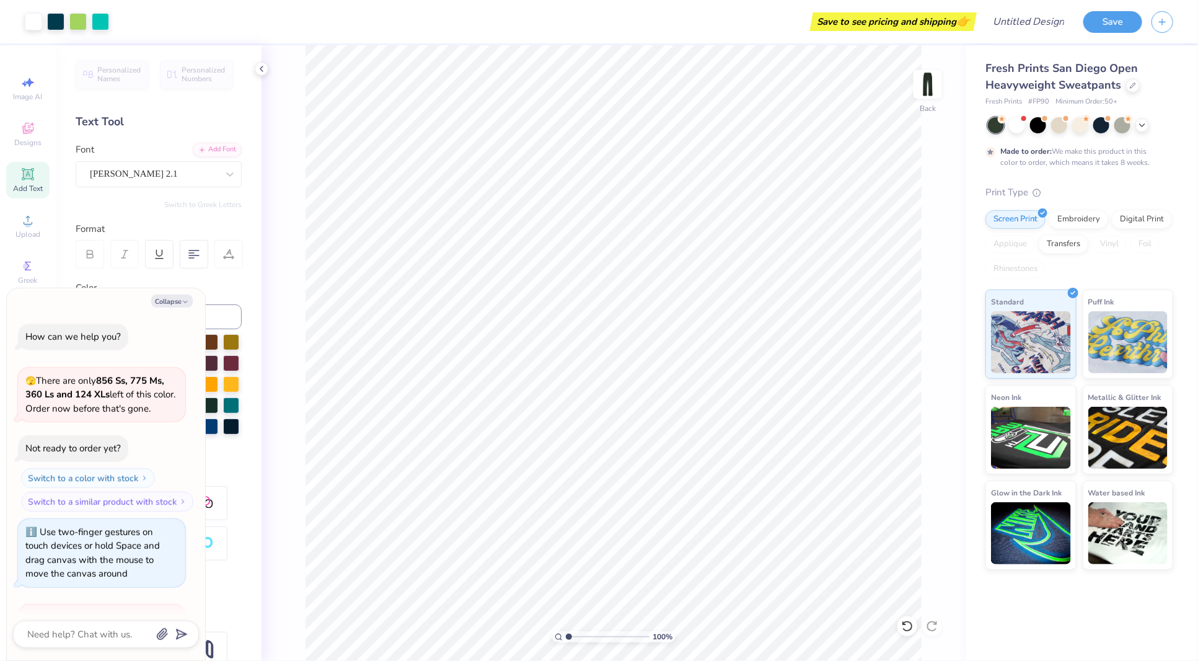
scroll to position [681, 0]
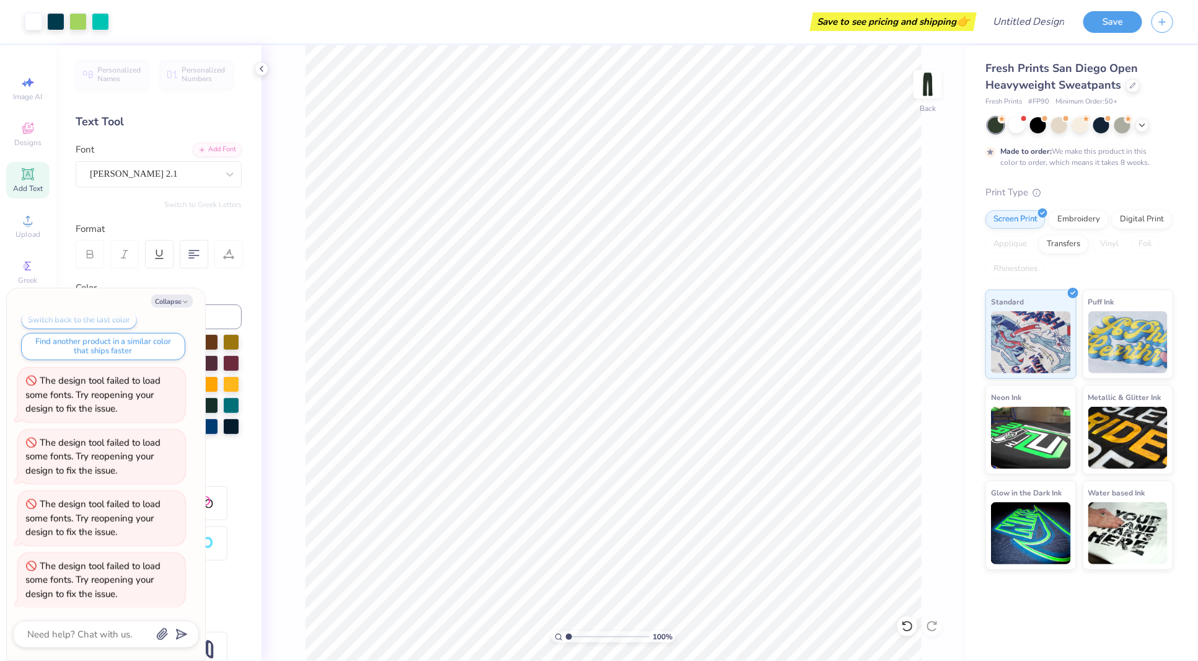
type textarea "x"
